Goal: Task Accomplishment & Management: Use online tool/utility

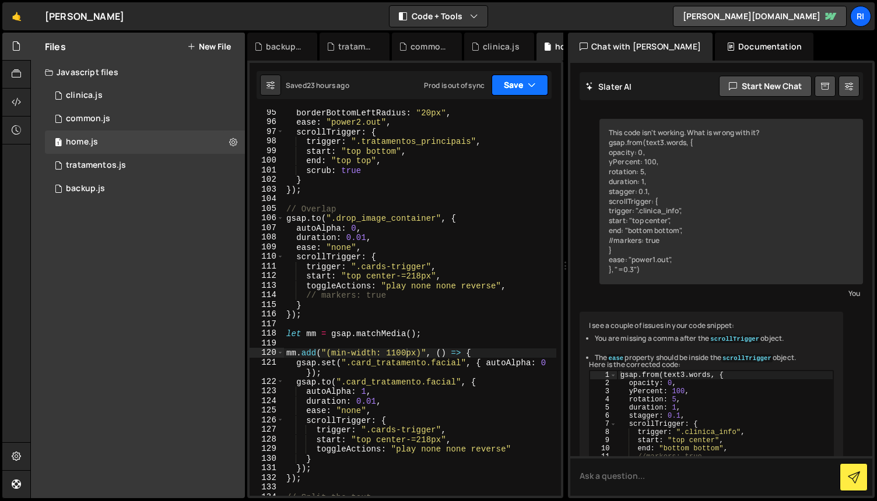
scroll to position [10382, 0]
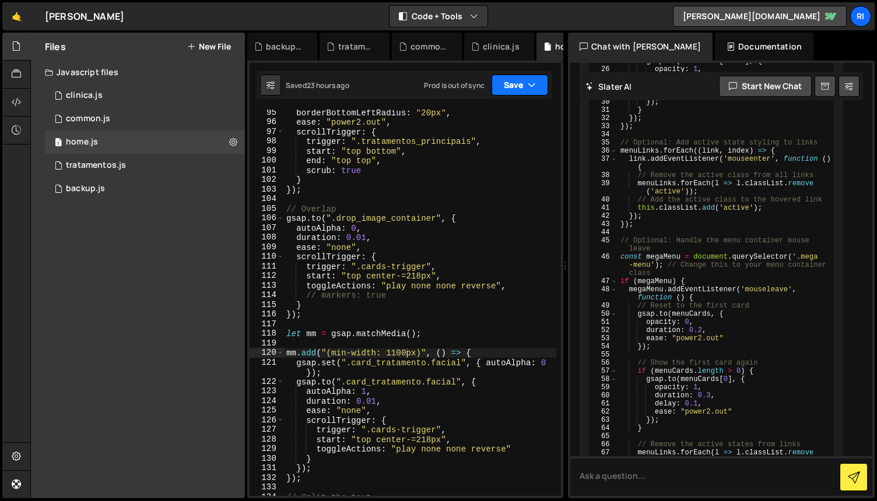
click at [537, 86] on button "Save" at bounding box center [519, 85] width 57 height 21
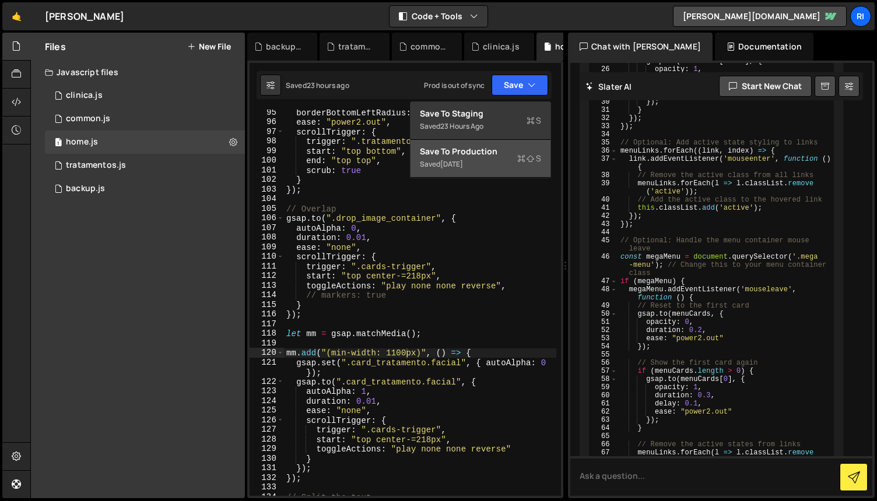
click at [490, 156] on div "Save to Production S" at bounding box center [480, 152] width 121 height 12
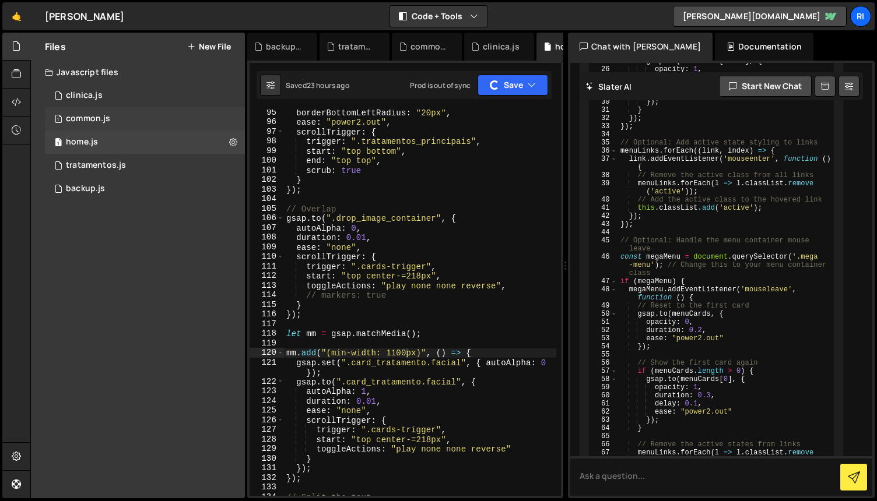
click at [139, 118] on div "1 common.js 0" at bounding box center [145, 118] width 200 height 23
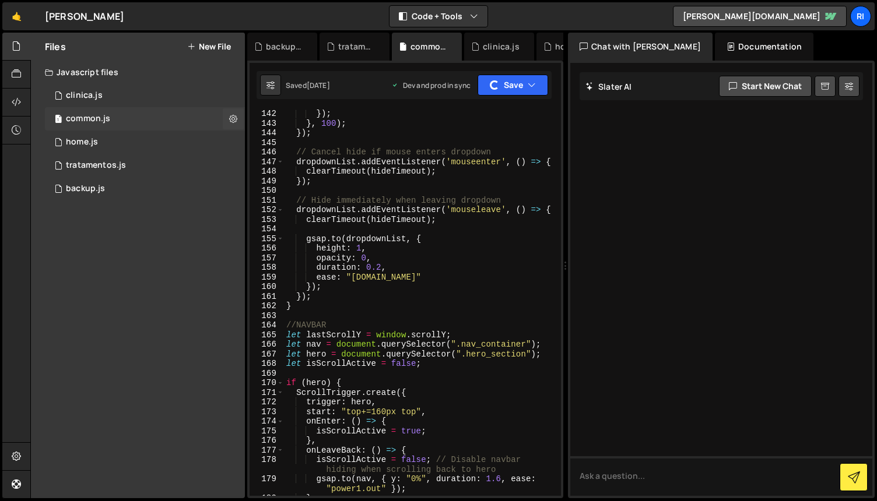
scroll to position [0, 0]
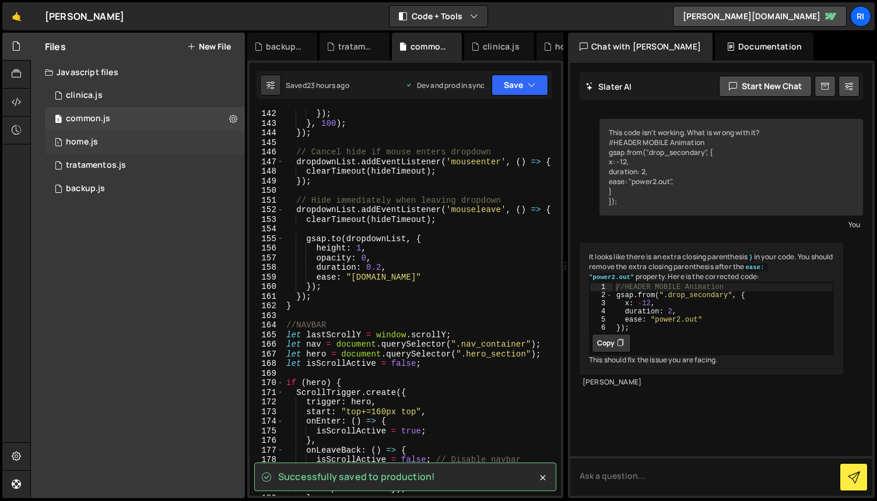
click at [142, 142] on div "1 home.js 0" at bounding box center [145, 142] width 200 height 23
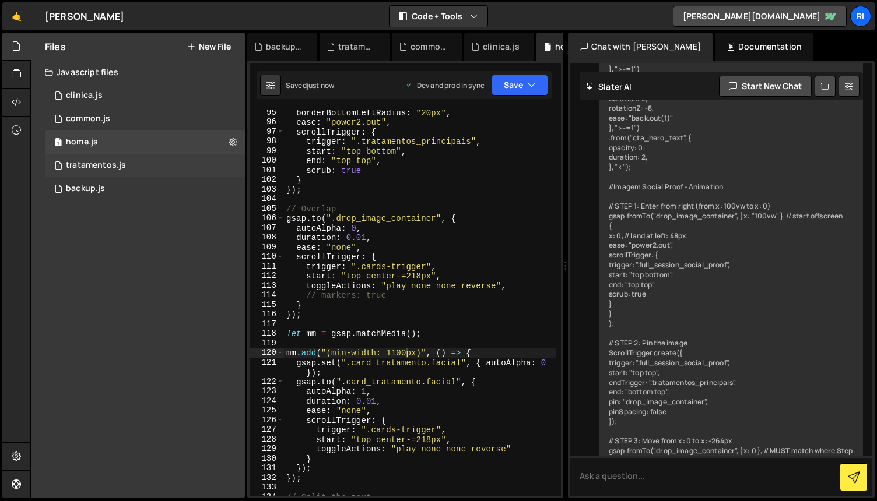
click at [140, 158] on div "1 tratamentos.js 0" at bounding box center [145, 165] width 200 height 23
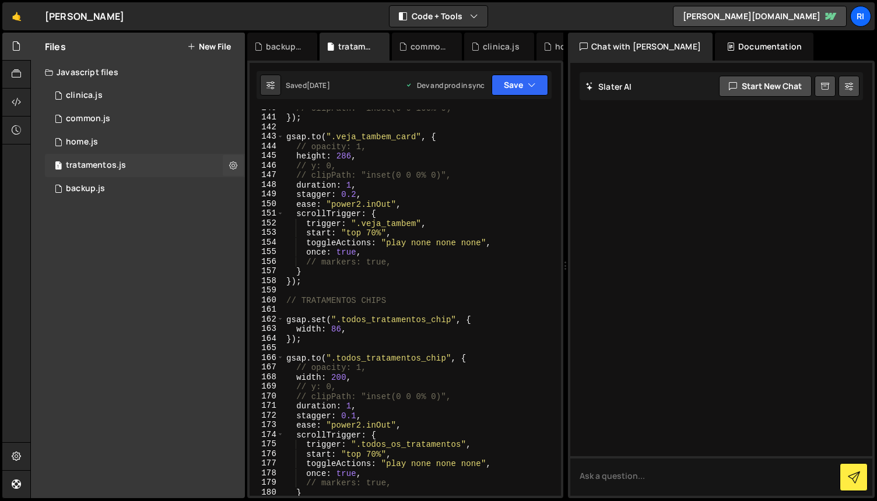
scroll to position [23, 0]
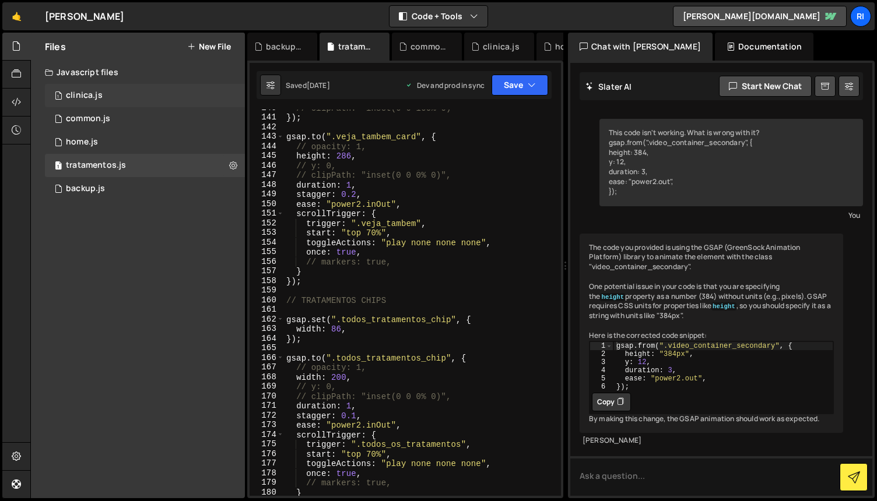
click at [130, 97] on div "1 clinica.js 0" at bounding box center [145, 95] width 200 height 23
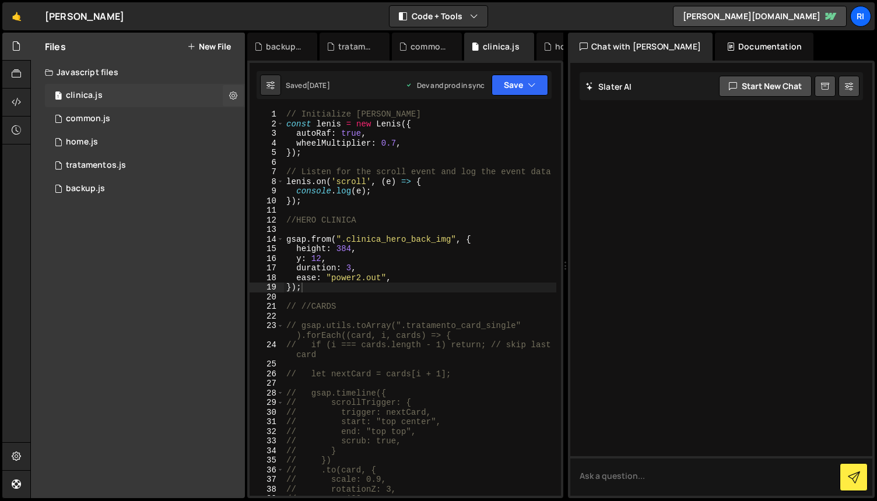
scroll to position [0, 0]
click at [143, 170] on div "1 tratamentos.js 0" at bounding box center [145, 165] width 200 height 23
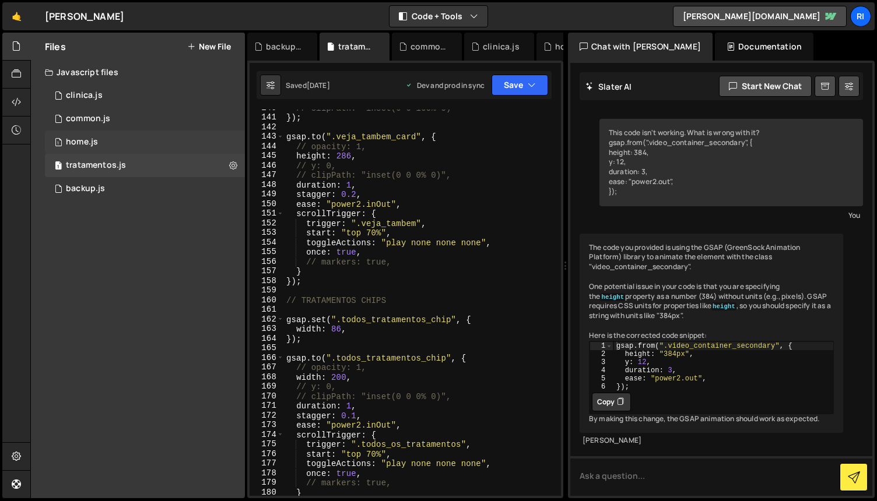
scroll to position [23, 0]
click at [138, 145] on div "1 home.js 0" at bounding box center [145, 142] width 200 height 23
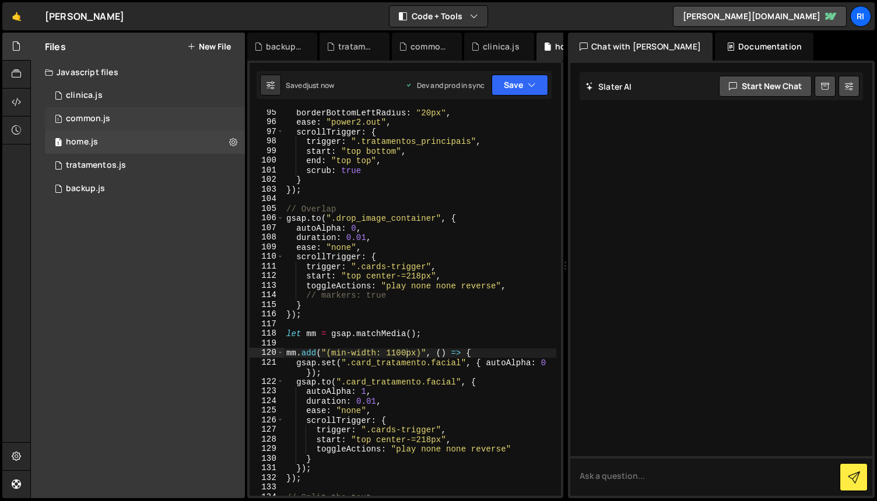
scroll to position [0, 0]
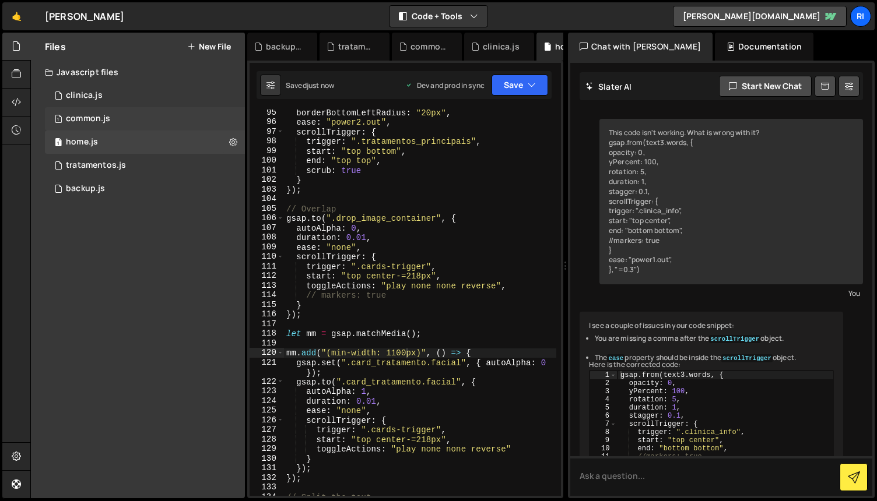
click at [136, 118] on div "1 common.js 0" at bounding box center [145, 118] width 200 height 23
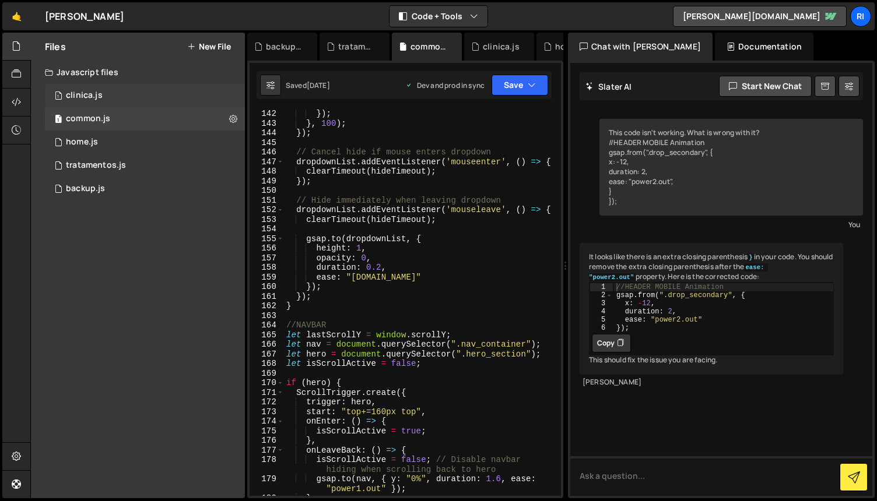
click at [139, 101] on div "1 clinica.js 0" at bounding box center [145, 95] width 200 height 23
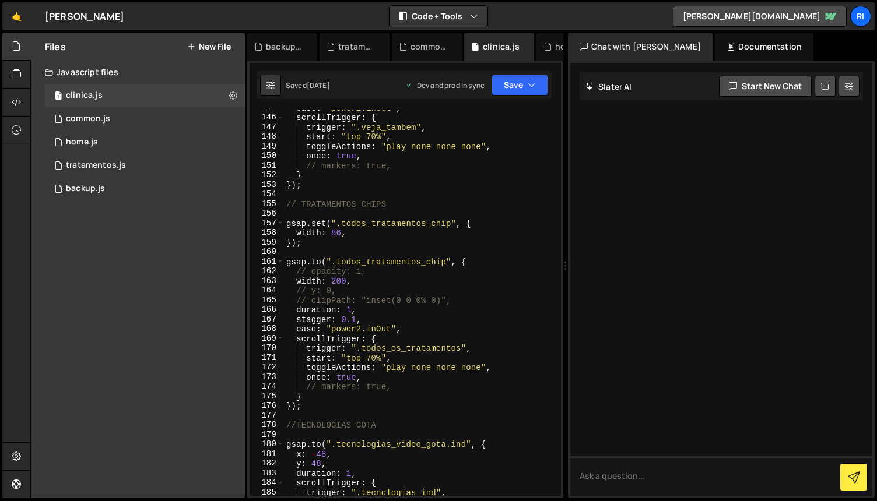
scroll to position [1440, 0]
